Goal: Task Accomplishment & Management: Use online tool/utility

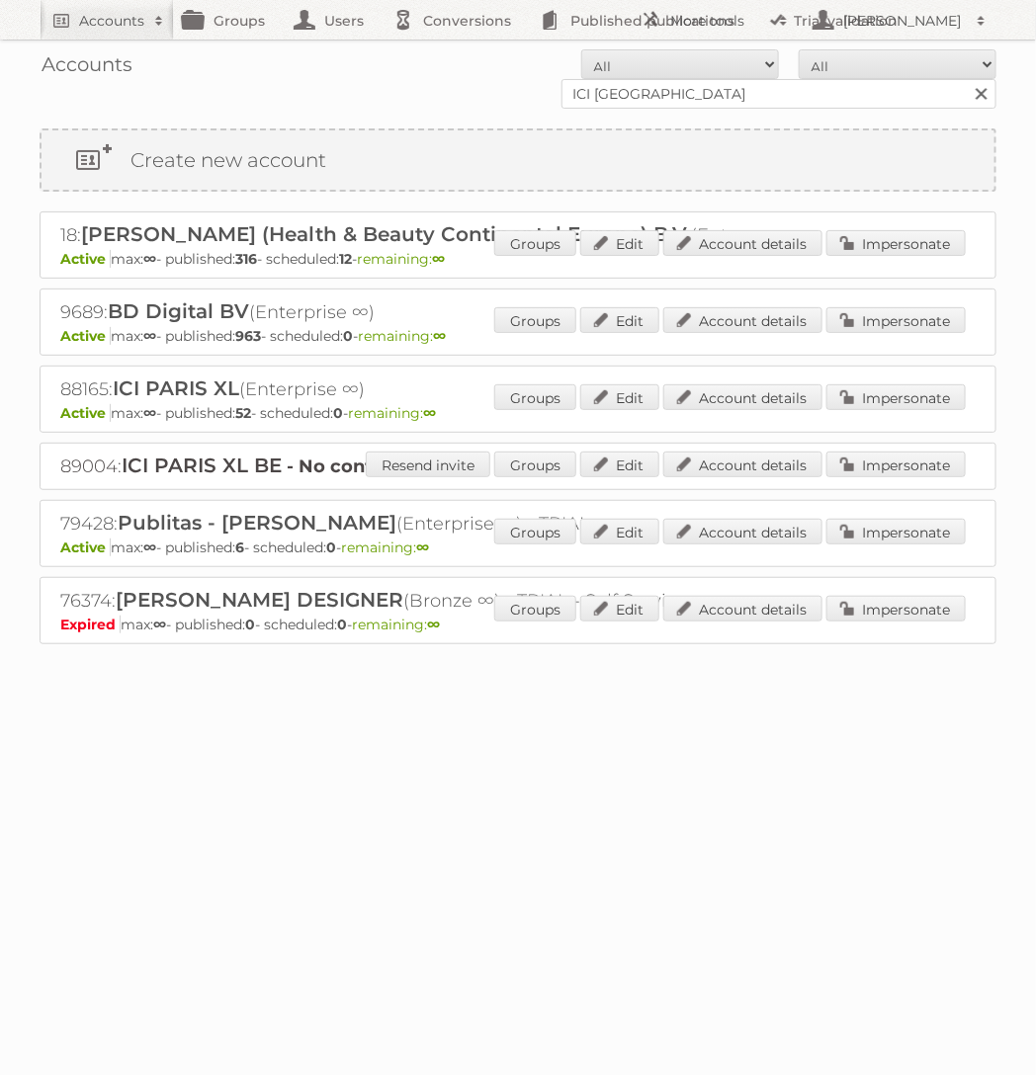
click at [706, 88] on input "ICI [GEOGRAPHIC_DATA]" at bounding box center [778, 94] width 435 height 30
click at [706, 88] on input "ICI PARIS" at bounding box center [778, 94] width 435 height 30
type input "Praxis"
click at [966, 79] on input "Search" at bounding box center [981, 94] width 30 height 30
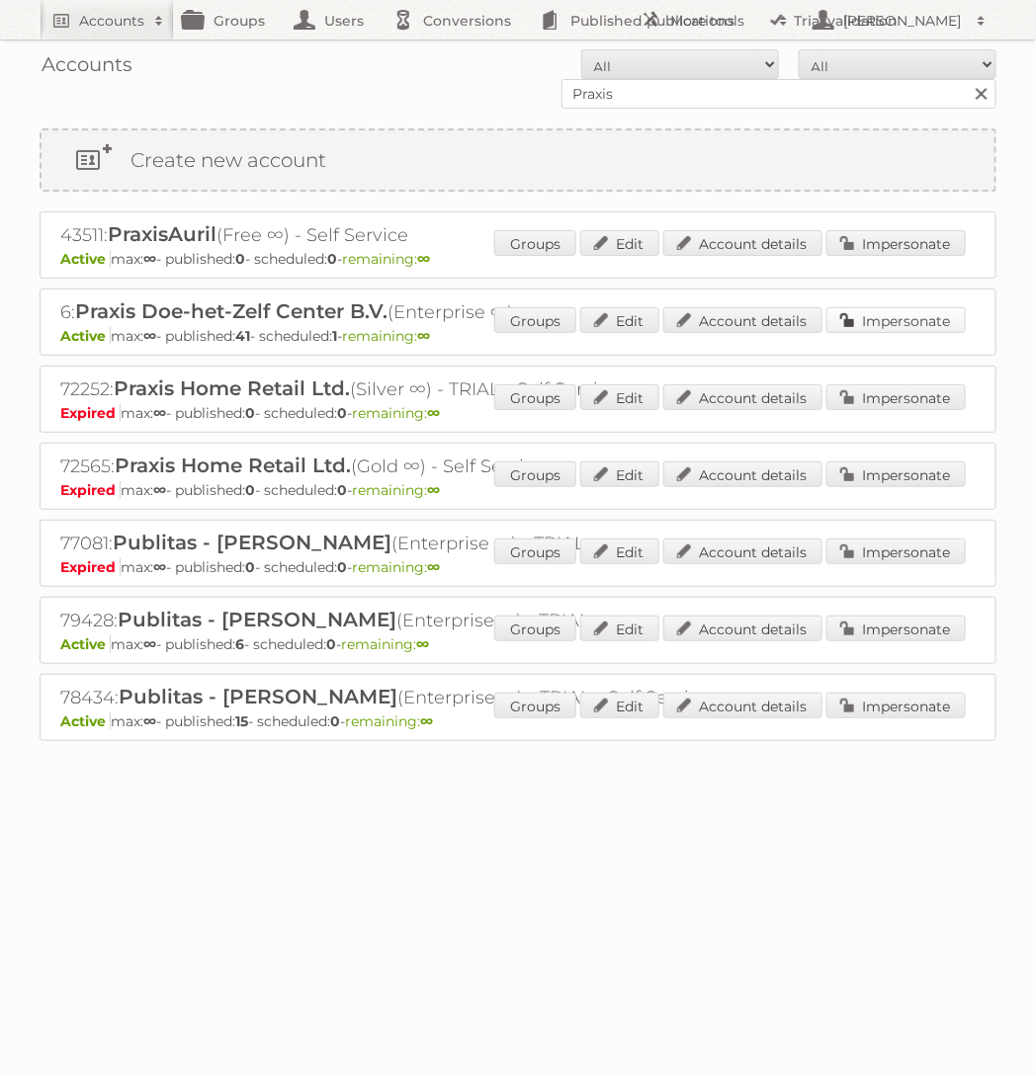
click at [911, 307] on link "Impersonate" at bounding box center [895, 320] width 139 height 26
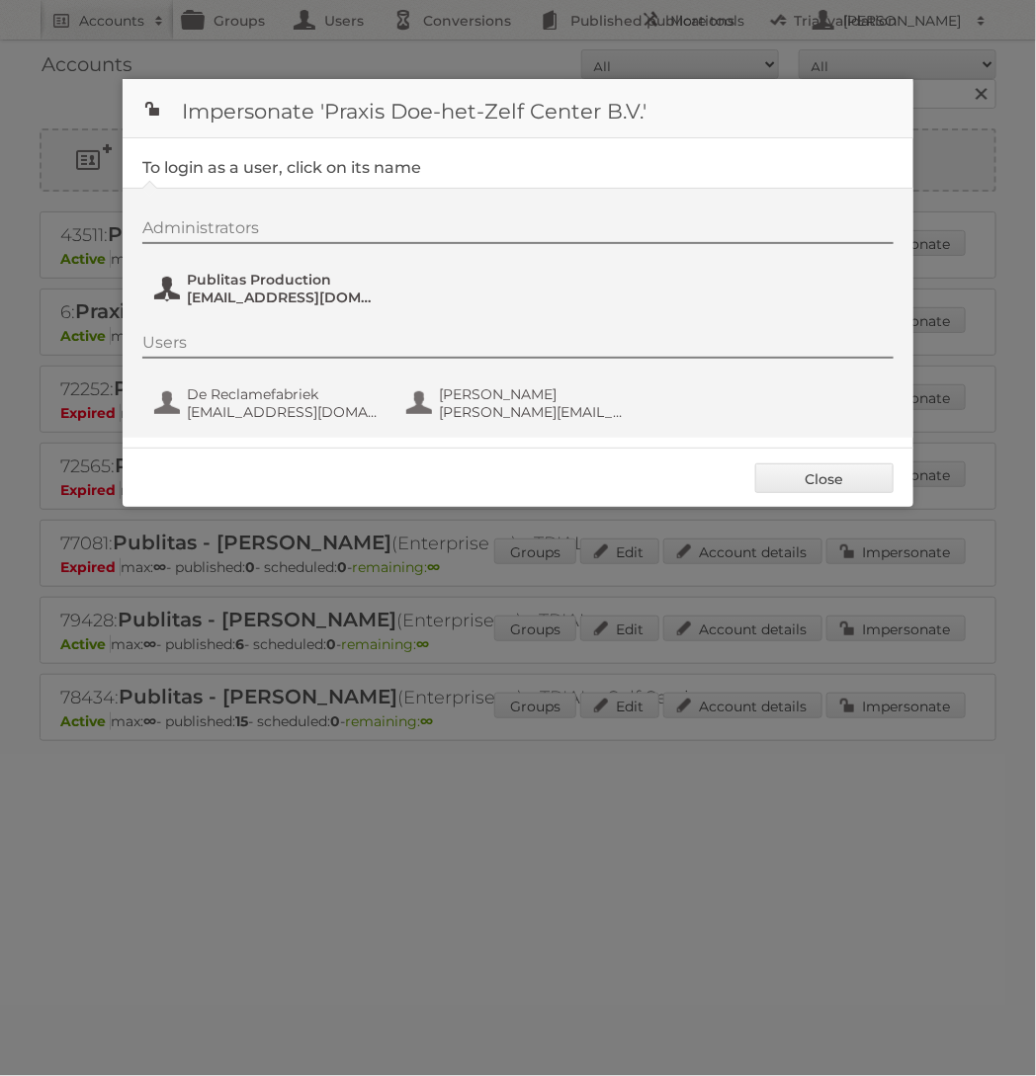
click at [277, 275] on span "Publitas Production" at bounding box center [283, 280] width 192 height 18
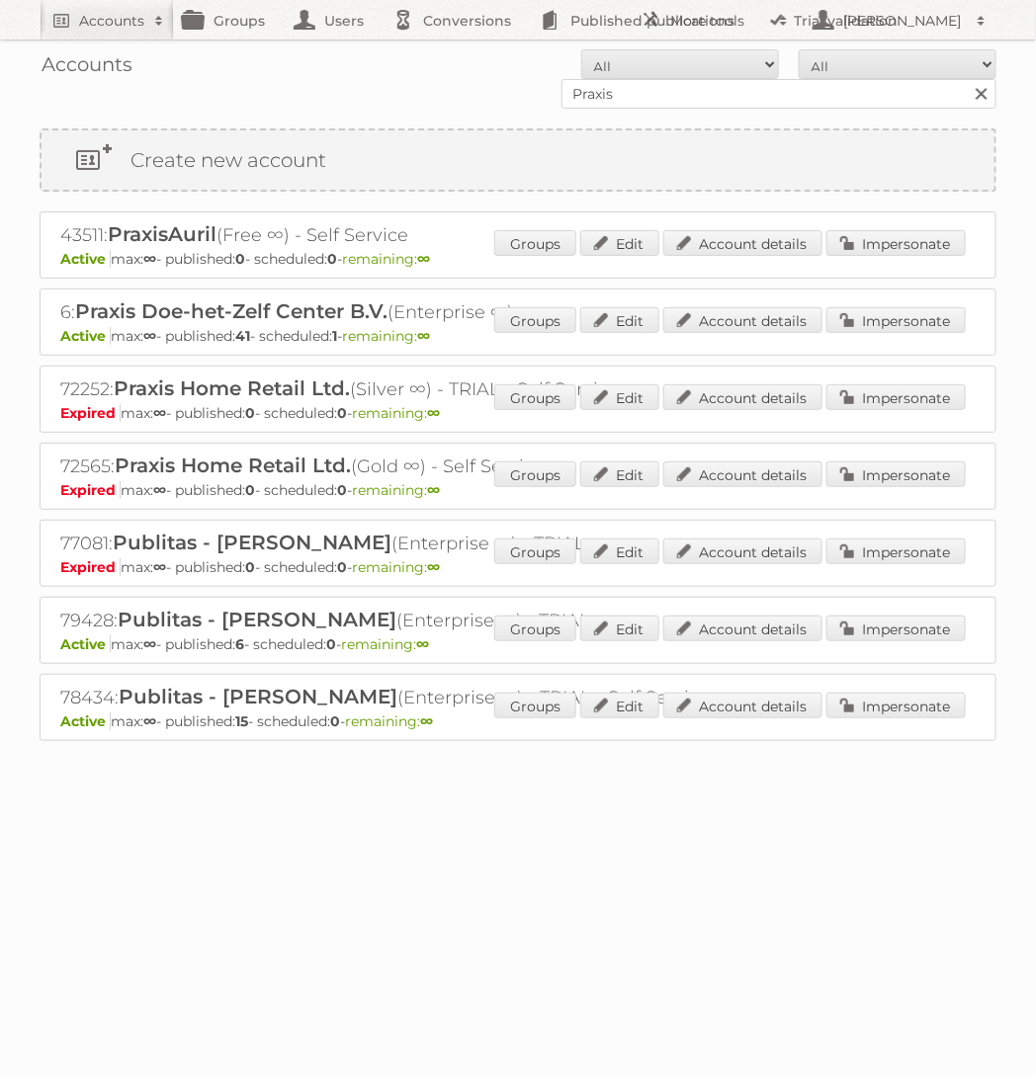
click at [950, 303] on div "6: Praxis Doe-het-Zelf Center B.V. (Enterprise ∞) Active max: ∞ - published: 41…" at bounding box center [518, 322] width 957 height 67
click at [936, 323] on link "Impersonate" at bounding box center [895, 320] width 139 height 26
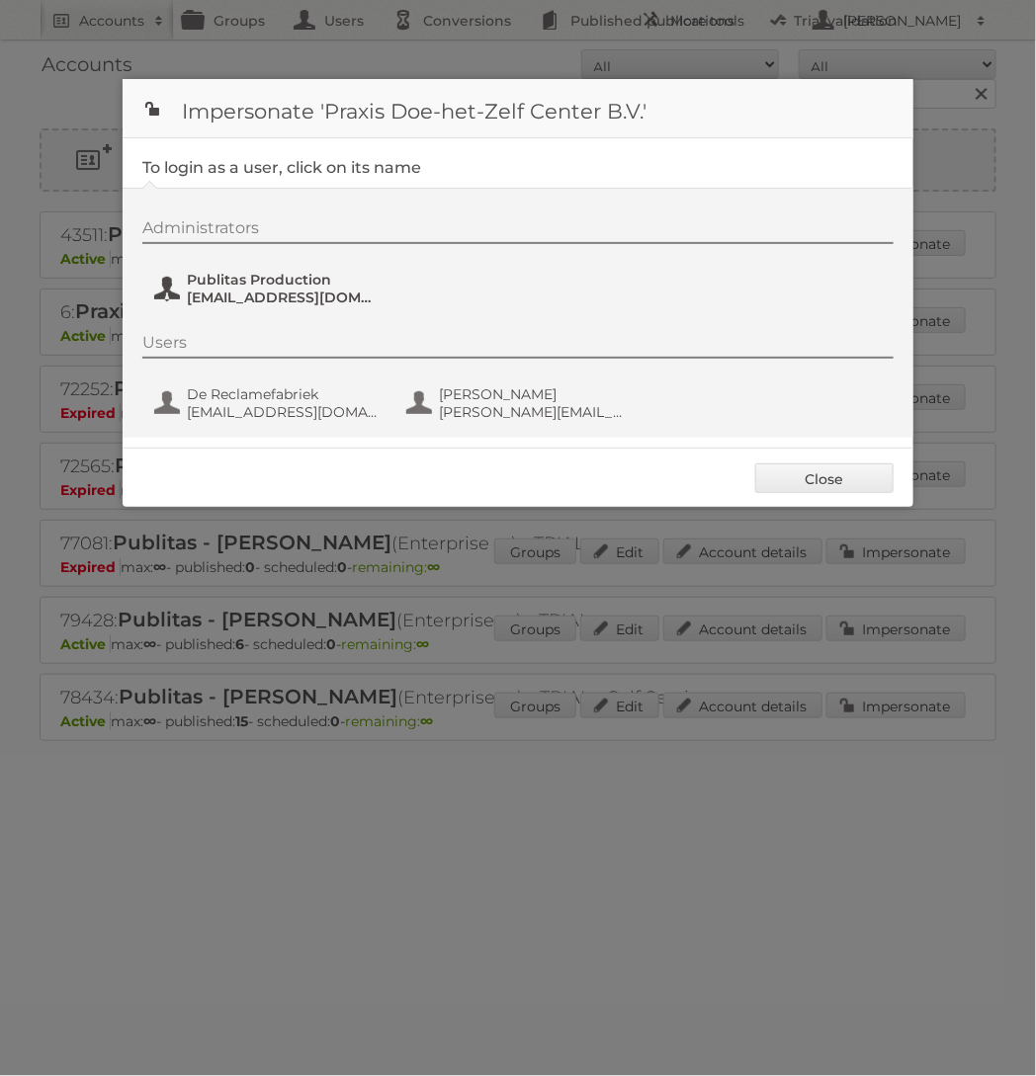
click at [288, 274] on span "Publitas Production" at bounding box center [283, 280] width 192 height 18
